Goal: Information Seeking & Learning: Learn about a topic

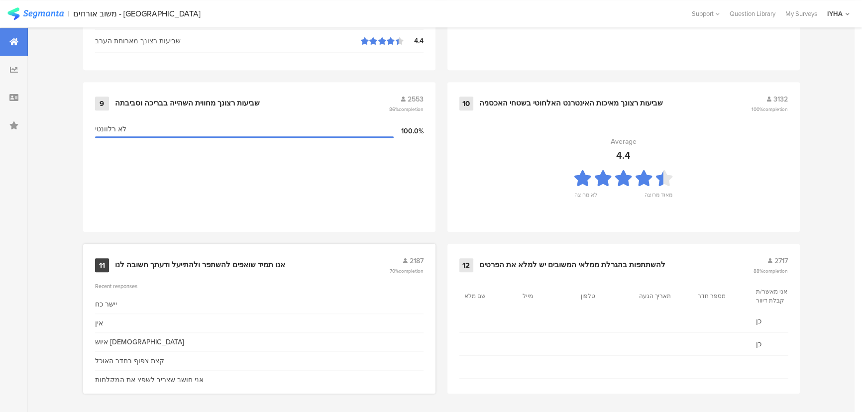
scroll to position [1046, 0]
click at [194, 260] on div "אנו תמיד שואפים להשתפר ולהתייעל ודעתך חשובה לנו" at bounding box center [200, 265] width 170 height 10
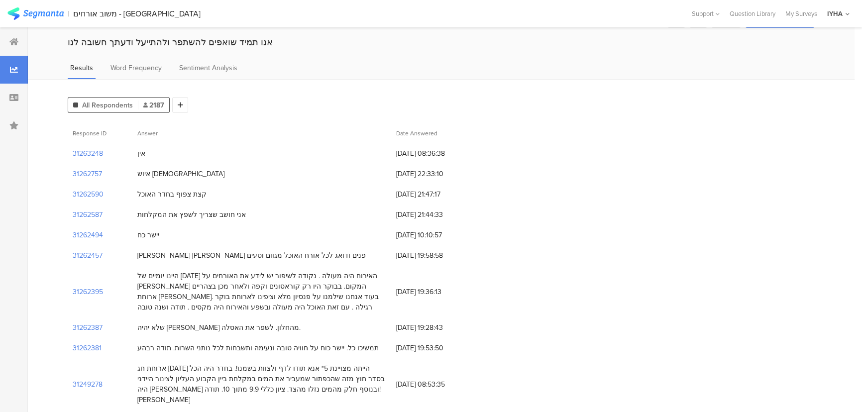
scroll to position [90, 0]
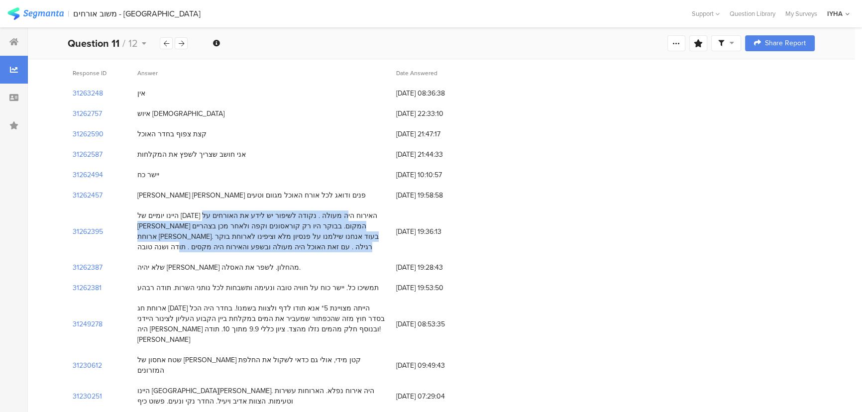
drag, startPoint x: 299, startPoint y: 214, endPoint x: 146, endPoint y: 249, distance: 156.7
click at [146, 249] on div "היינו יומיים של [DATE] האירוח היה מעולה . נקודה לשיפור יש לידע את האורחים על [P…" at bounding box center [261, 231] width 249 height 42
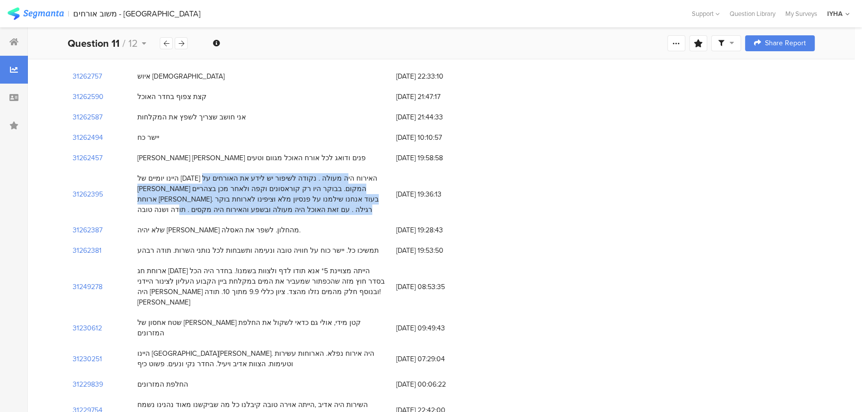
scroll to position [181, 0]
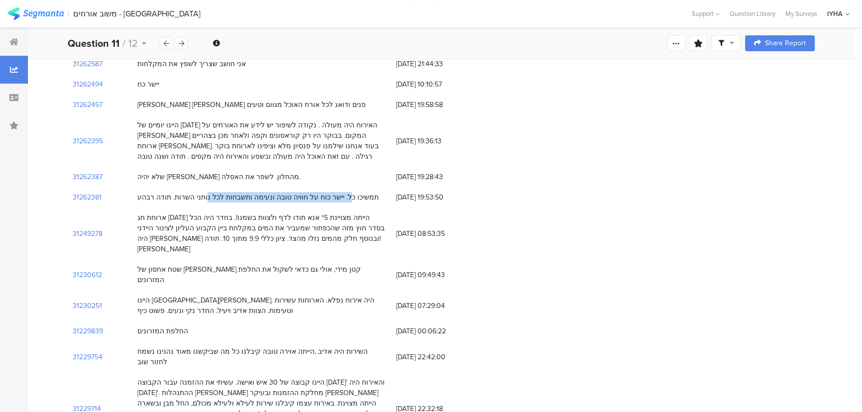
drag, startPoint x: 346, startPoint y: 201, endPoint x: 215, endPoint y: 199, distance: 130.4
click at [215, 199] on div "תמשיכו כל. יישר כוח על חוויה טובה ונעימה ותשבחות לכל נותני השרות. תודה רבהע" at bounding box center [257, 197] width 241 height 10
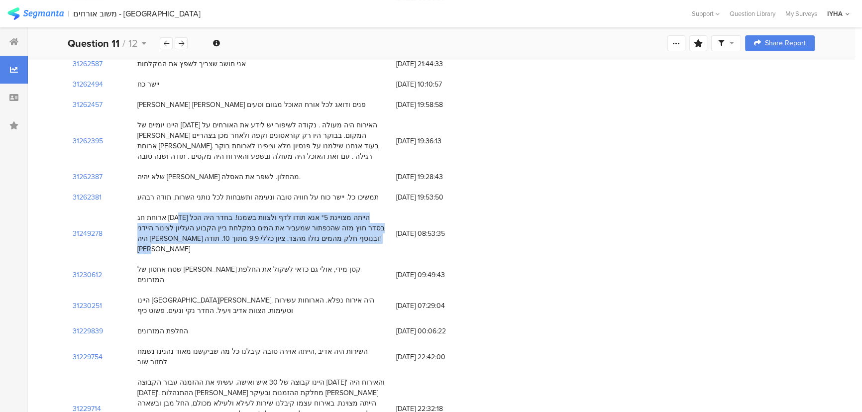
drag, startPoint x: 354, startPoint y: 218, endPoint x: 147, endPoint y: 241, distance: 208.3
click at [147, 241] on div "ארוחת חג [DATE] הייתה מצויינת 5* אנא תודו לדף ולצוות בשמנו!. בחדר היה הכל בסדר …" at bounding box center [261, 233] width 249 height 42
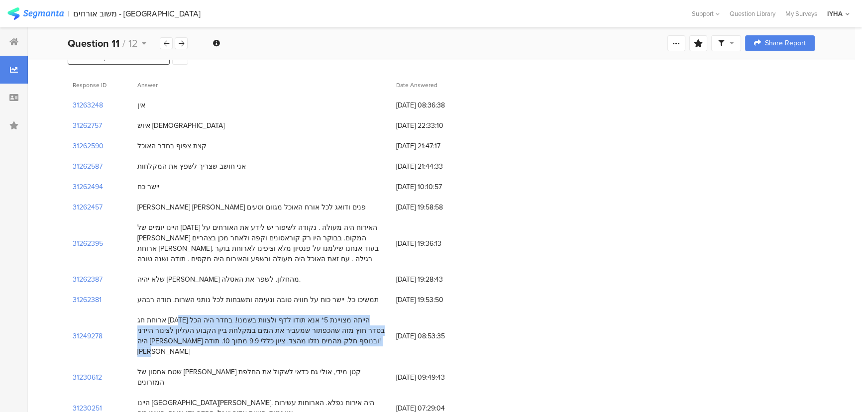
scroll to position [0, 0]
